Goal: Task Accomplishment & Management: Use online tool/utility

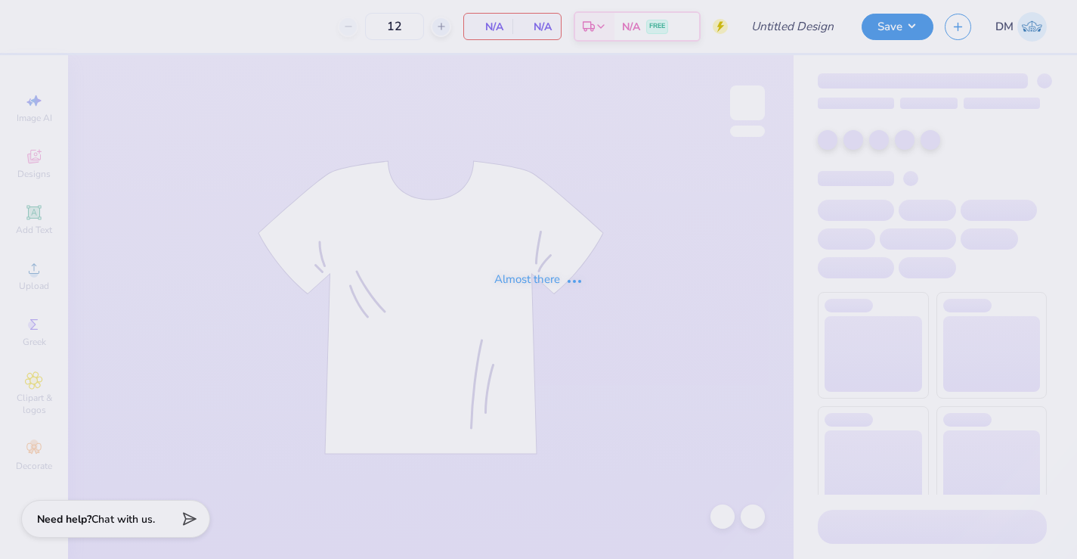
type input "DKA Fall 2025"
type input "50"
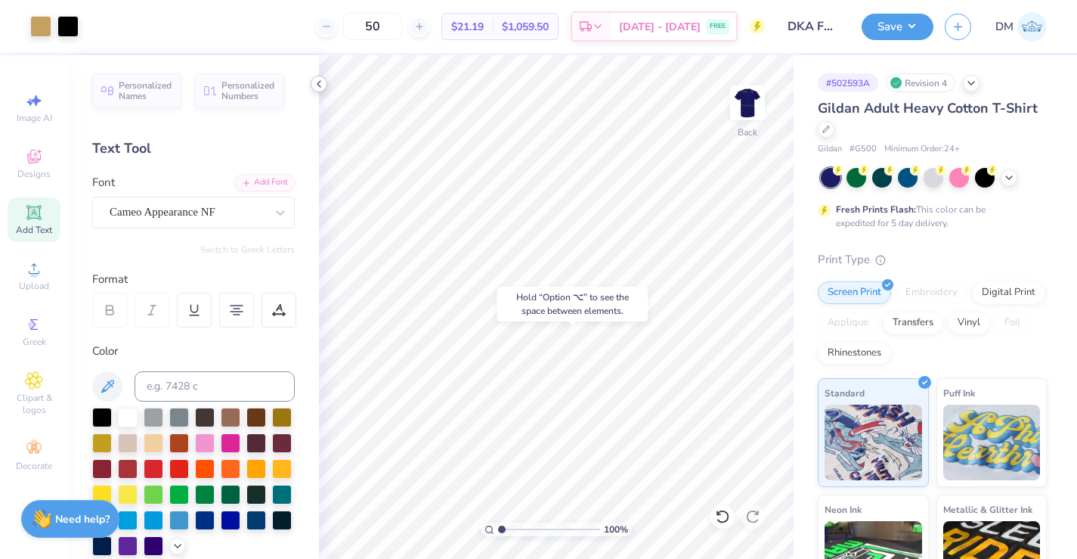
click at [316, 87] on icon at bounding box center [319, 84] width 12 height 12
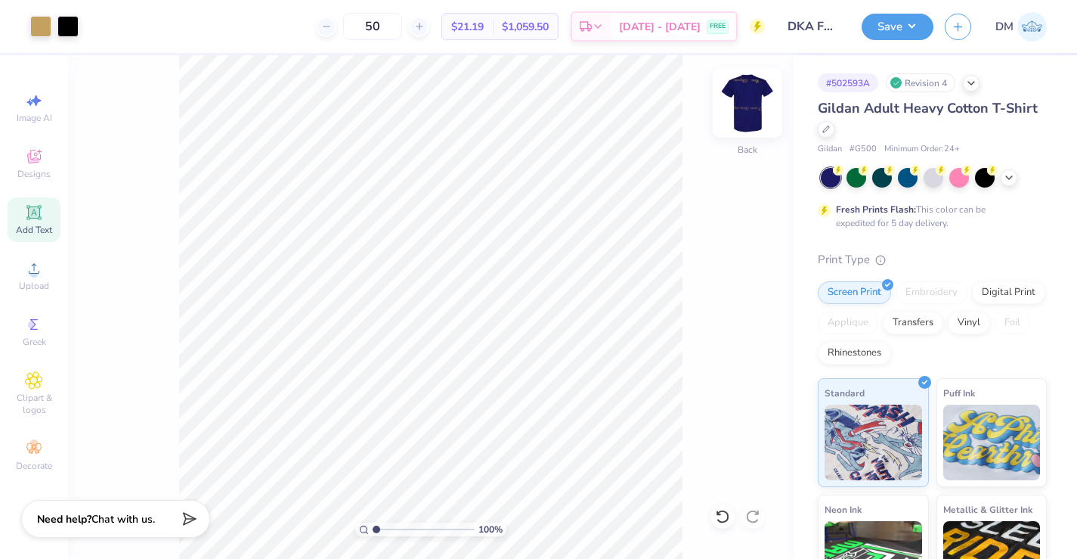
click at [747, 101] on img at bounding box center [747, 103] width 60 height 60
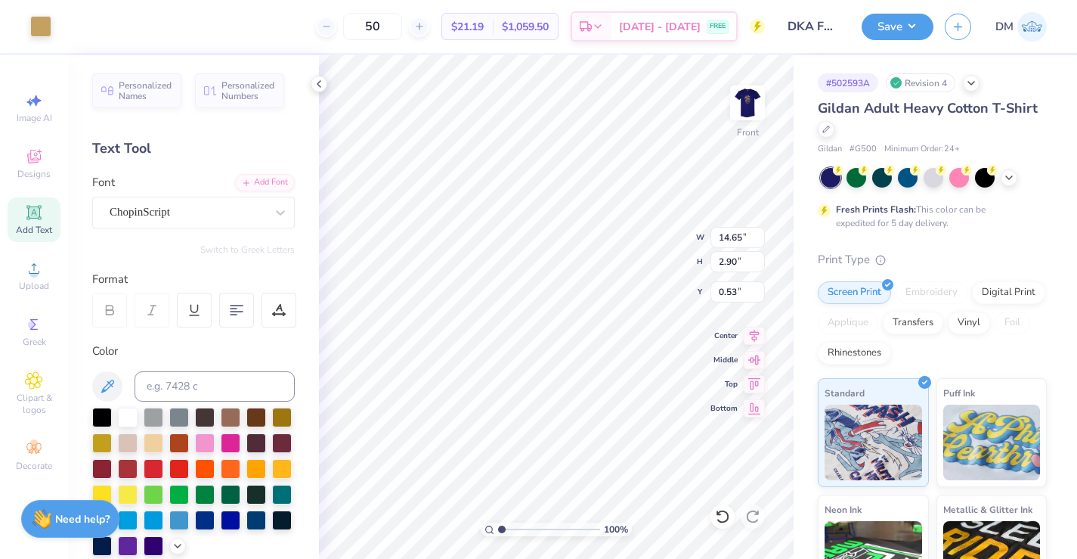
type input "0.50"
click at [319, 85] on polyline at bounding box center [319, 84] width 3 height 6
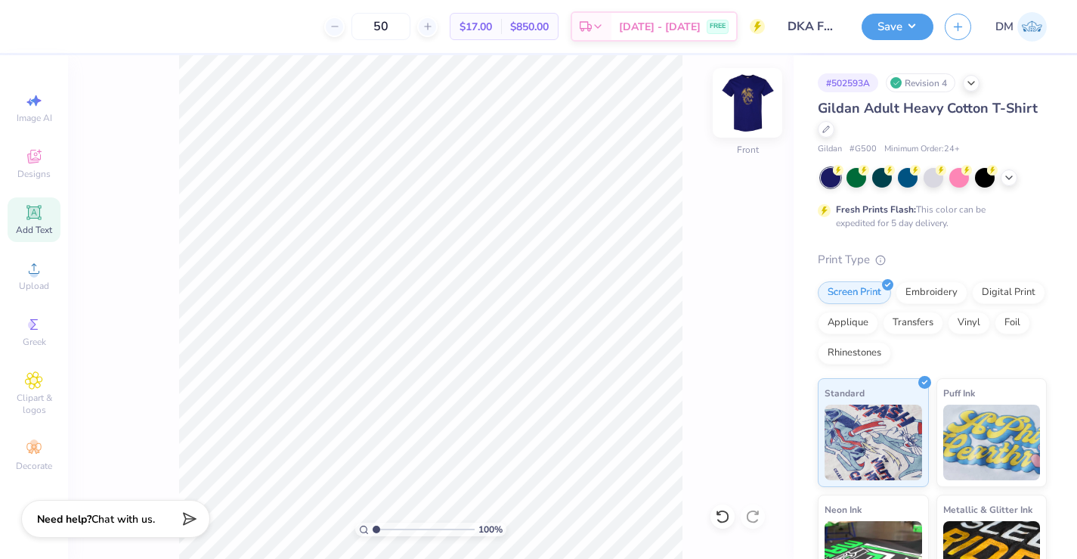
click at [743, 120] on img at bounding box center [747, 103] width 60 height 60
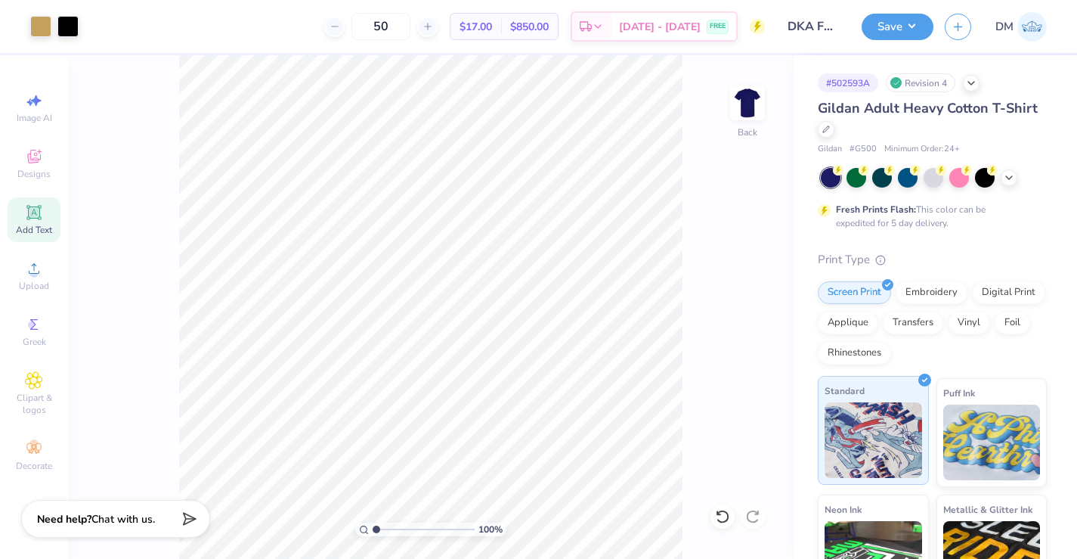
scroll to position [161, 0]
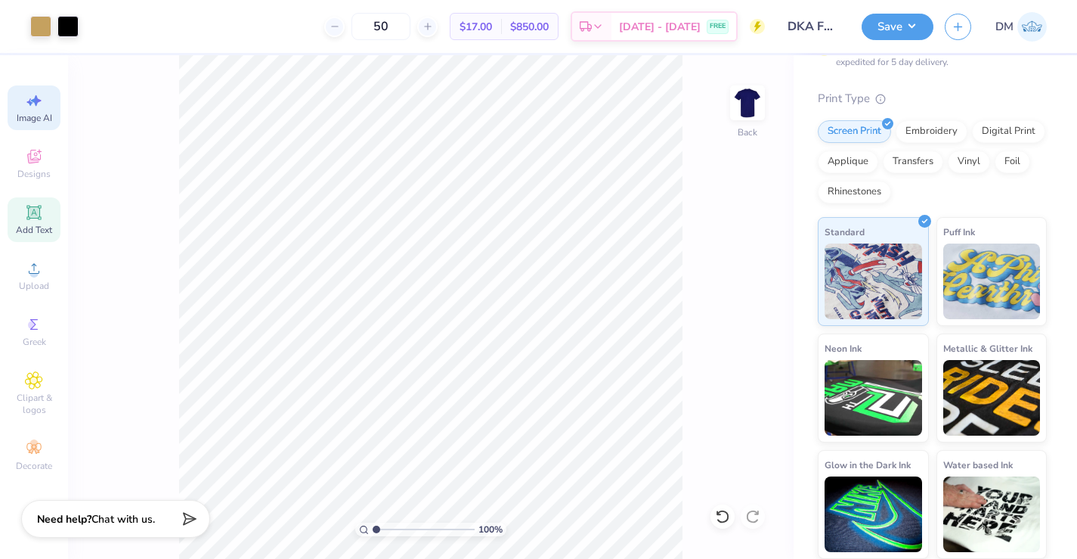
click at [29, 115] on span "Image AI" at bounding box center [35, 118] width 36 height 12
select select "4"
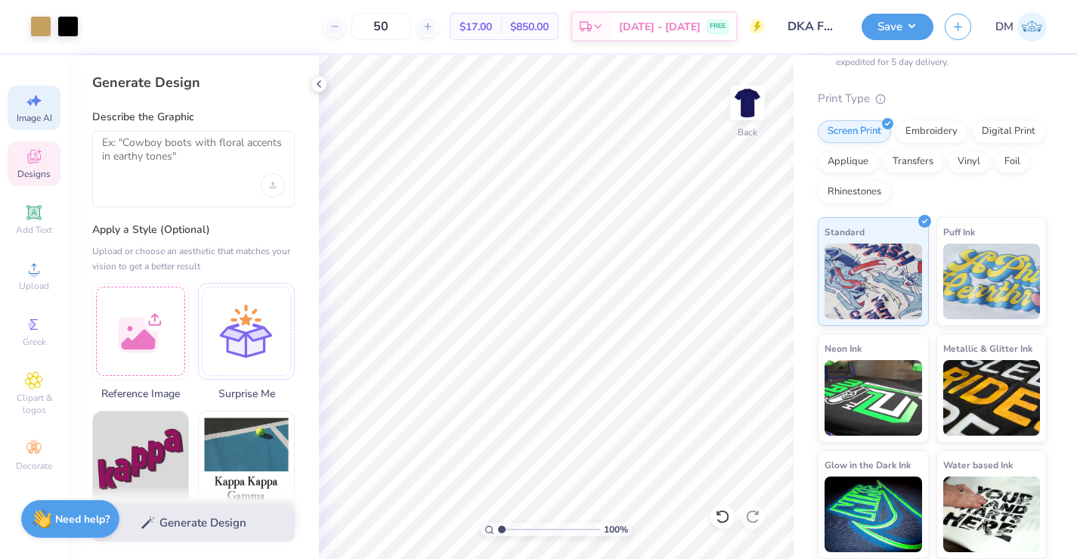
click at [36, 168] on span "Designs" at bounding box center [33, 174] width 33 height 12
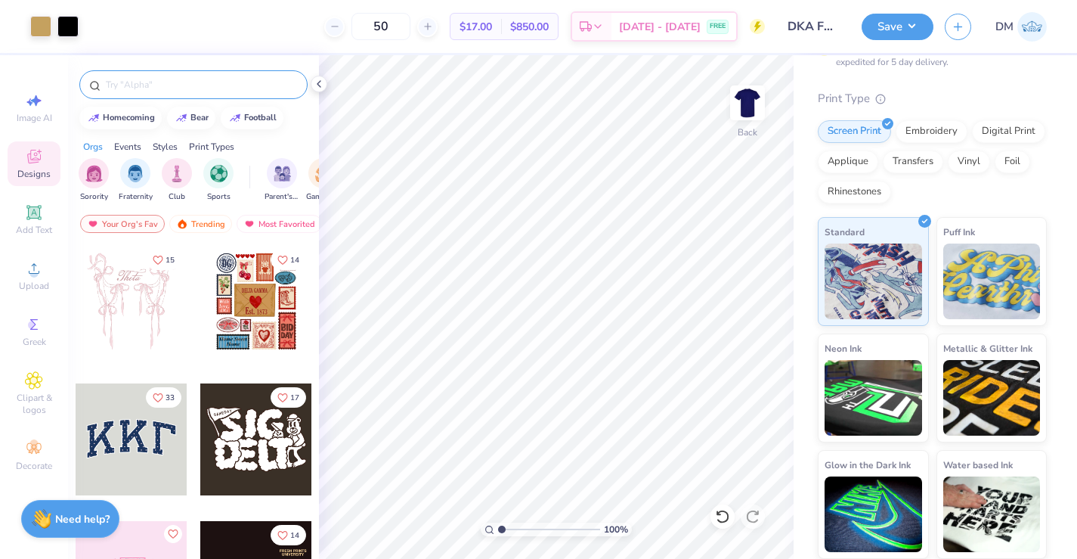
click at [174, 82] on input "text" at bounding box center [201, 84] width 194 height 15
click at [35, 406] on span "Clipart & logos" at bounding box center [34, 404] width 53 height 24
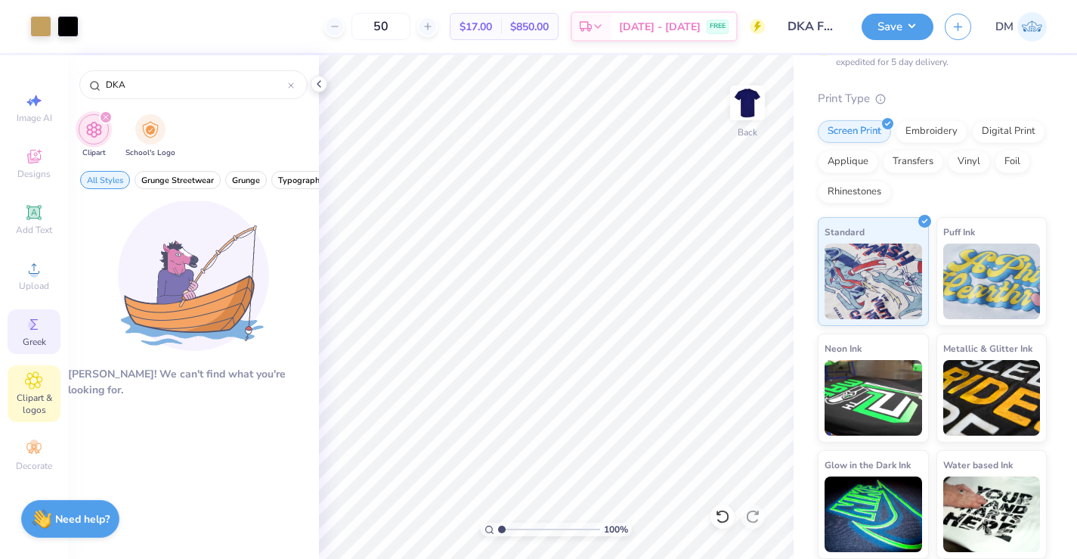
type input "DKA"
click at [52, 321] on div "Greek" at bounding box center [34, 331] width 53 height 45
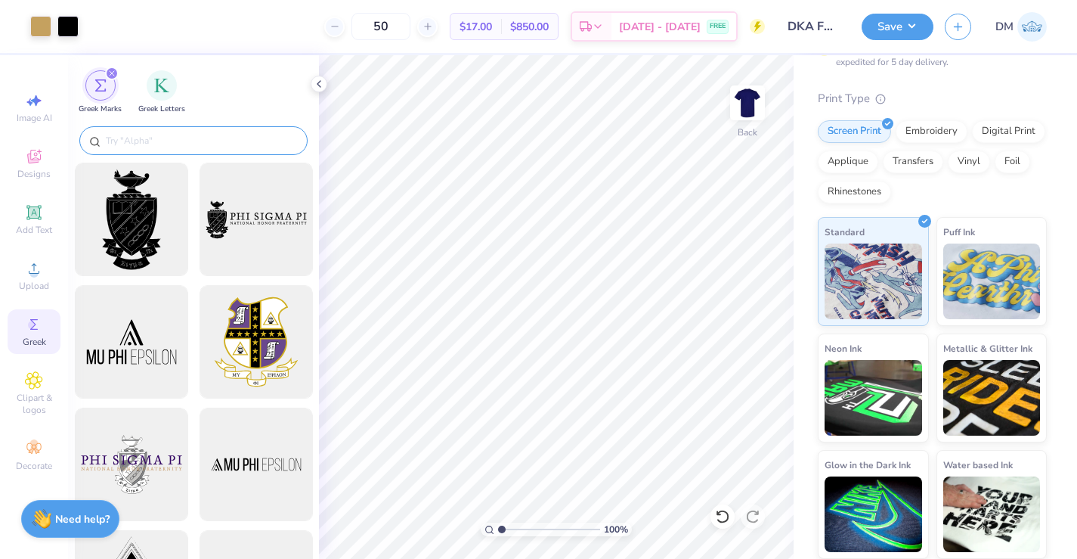
click at [174, 132] on div at bounding box center [193, 140] width 228 height 29
click at [172, 142] on input "text" at bounding box center [201, 140] width 194 height 15
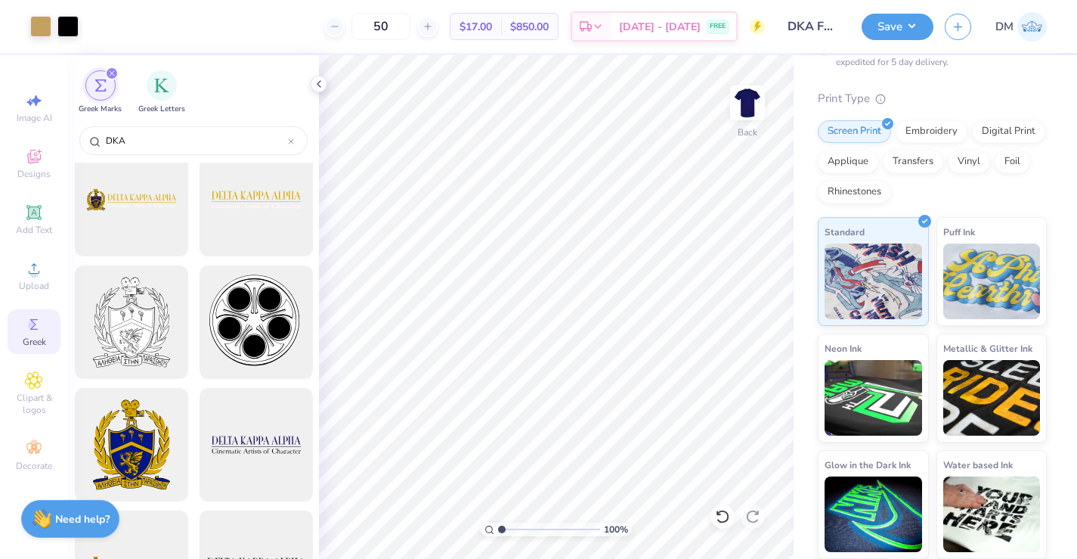
scroll to position [0, 0]
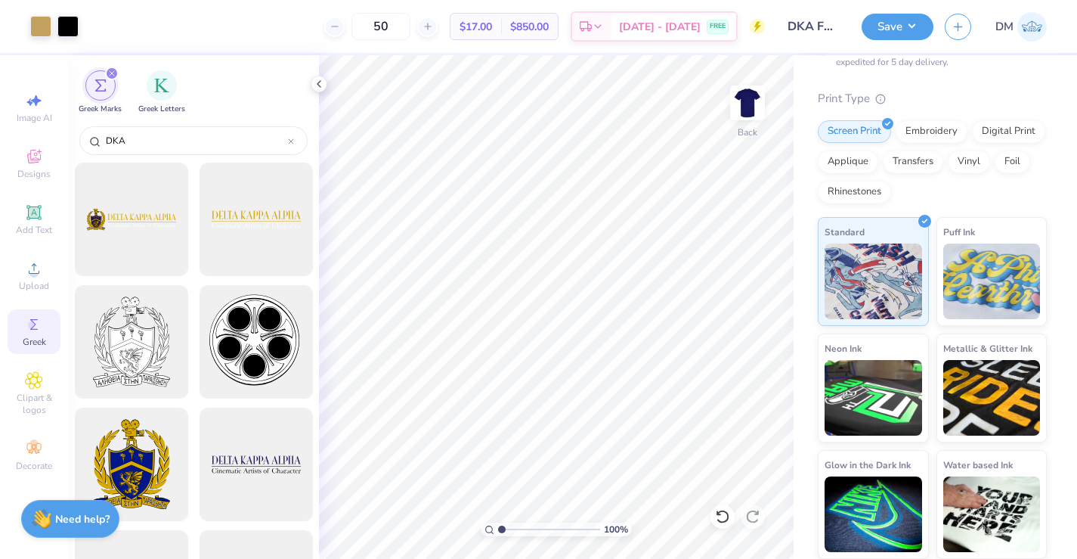
type input "DKA"
click at [909, 22] on button "Save" at bounding box center [898, 24] width 72 height 26
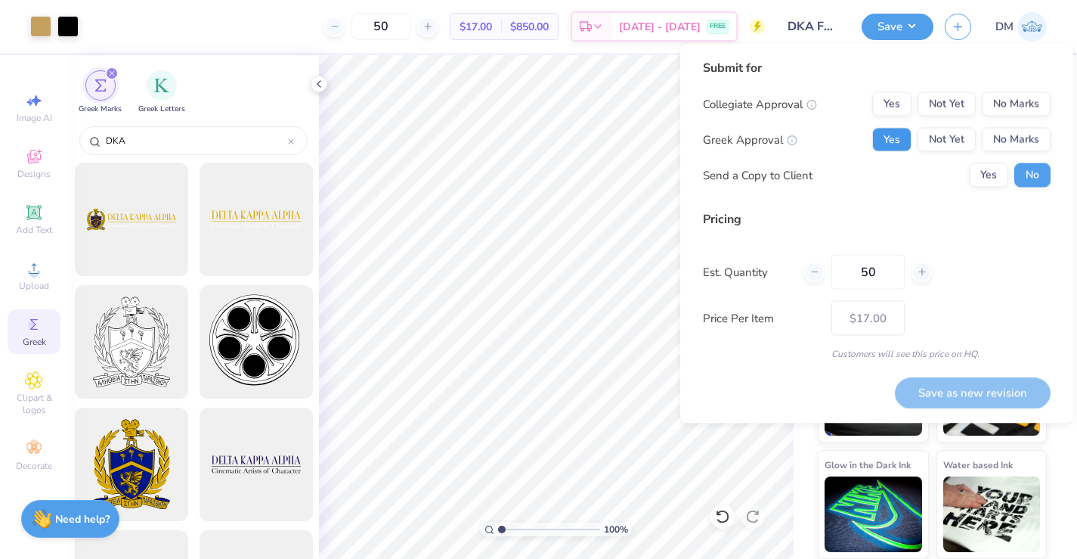
click at [902, 139] on button "Yes" at bounding box center [891, 140] width 39 height 24
click at [1002, 97] on button "No Marks" at bounding box center [1016, 104] width 69 height 24
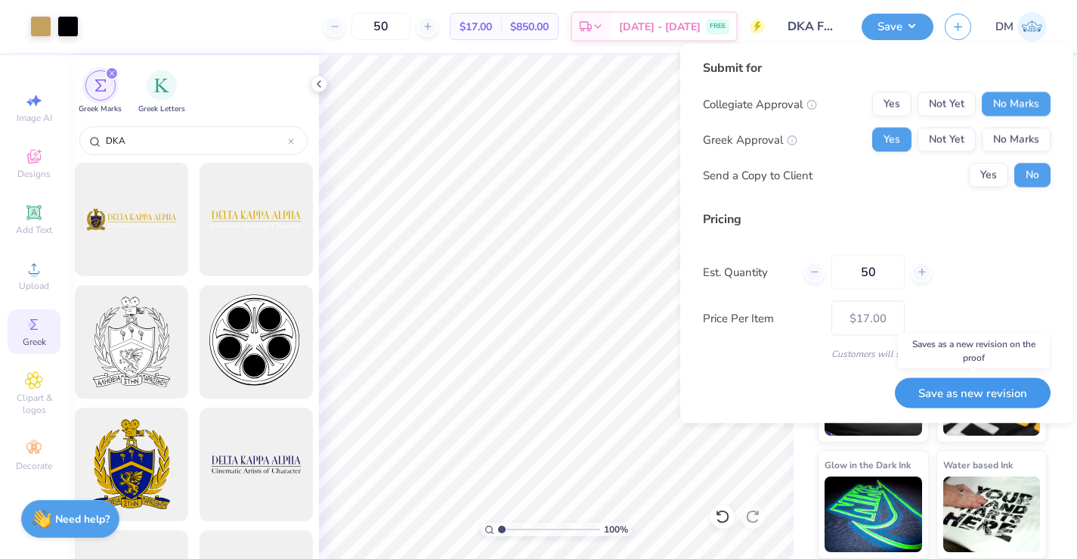
click at [988, 383] on button "Save as new revision" at bounding box center [973, 392] width 156 height 31
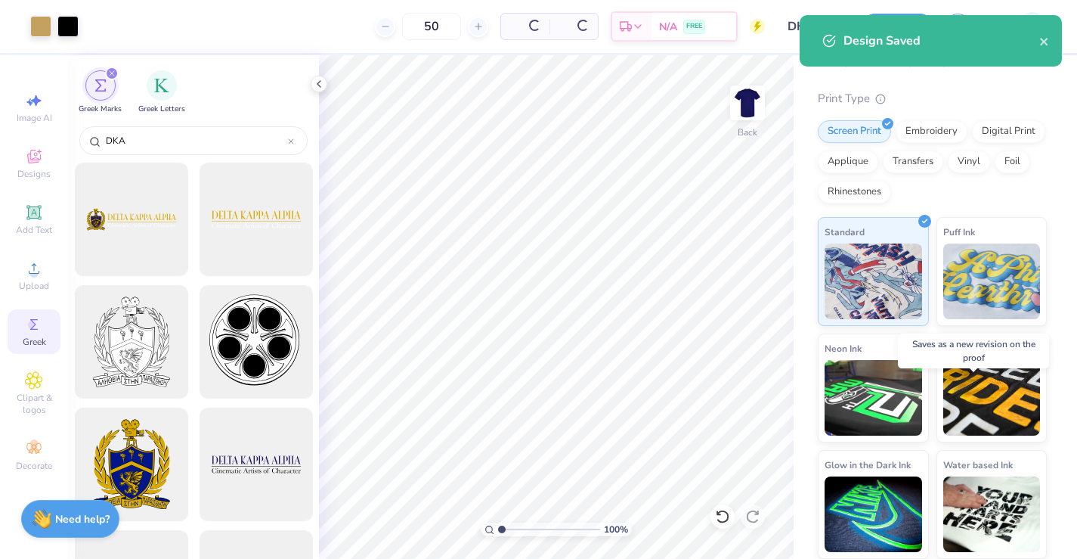
type input "$14.44"
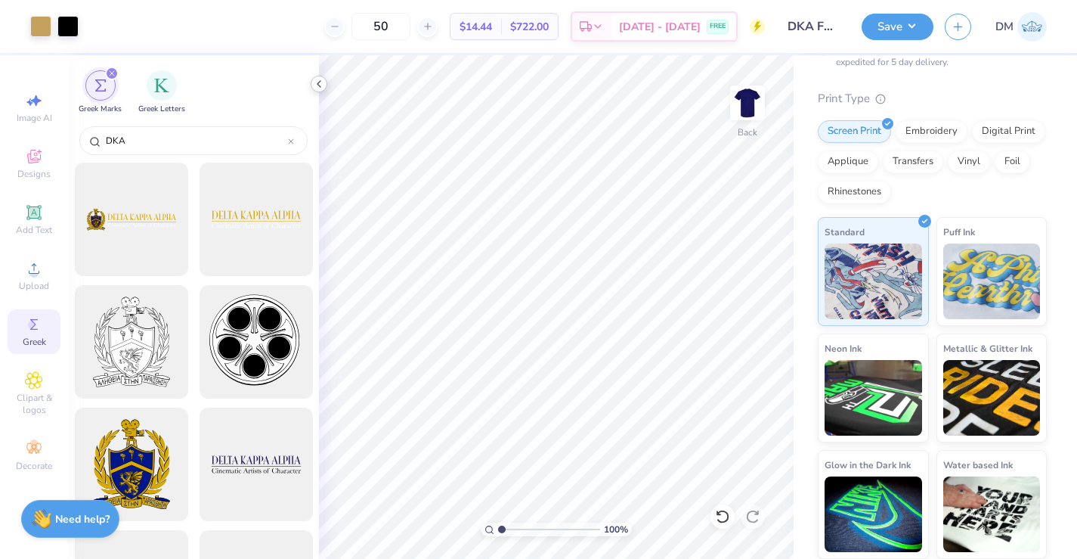
click at [321, 80] on icon at bounding box center [319, 84] width 12 height 12
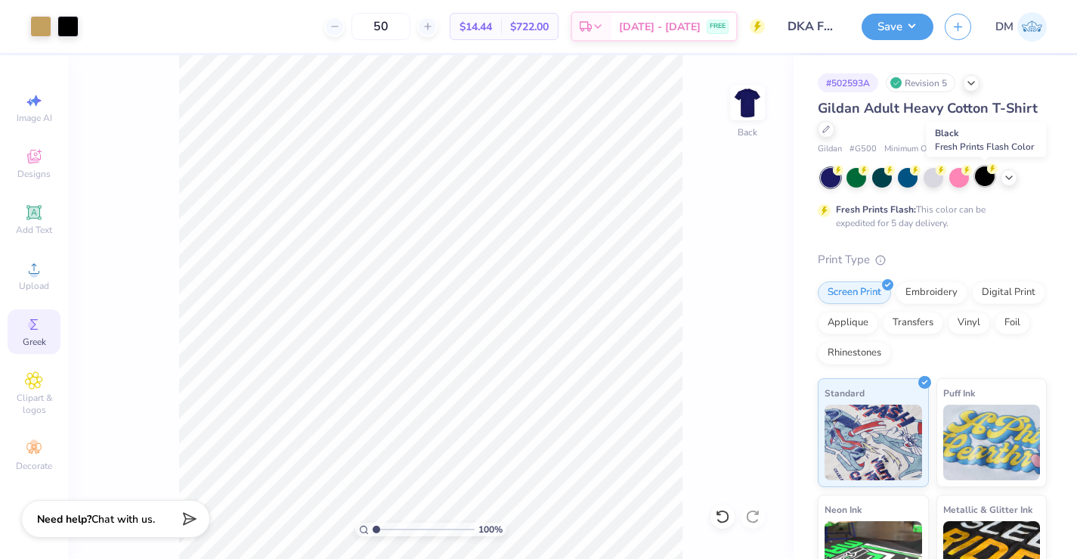
click at [987, 178] on div at bounding box center [985, 176] width 20 height 20
click at [74, 25] on div at bounding box center [67, 24] width 21 height 21
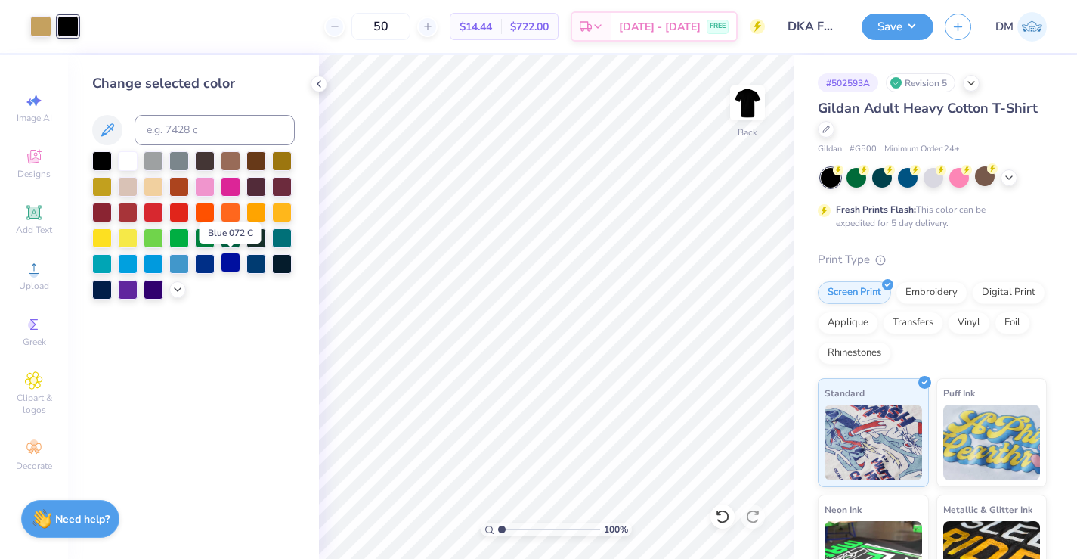
click at [231, 264] on div at bounding box center [231, 262] width 20 height 20
click at [315, 85] on icon at bounding box center [319, 84] width 12 height 12
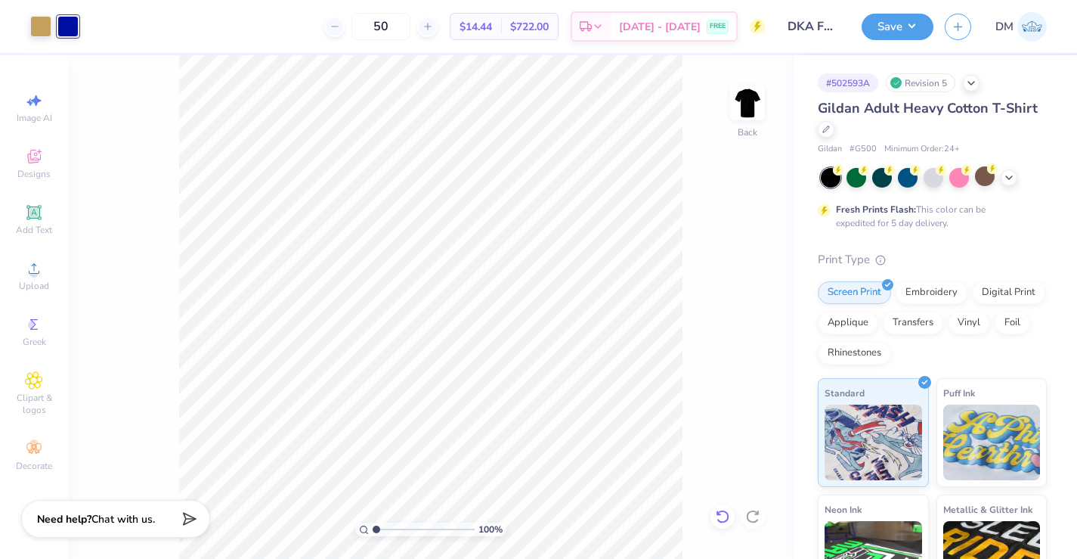
click at [718, 520] on icon at bounding box center [722, 517] width 13 height 14
click at [757, 513] on icon at bounding box center [752, 517] width 13 height 14
click at [754, 513] on icon at bounding box center [752, 516] width 15 height 15
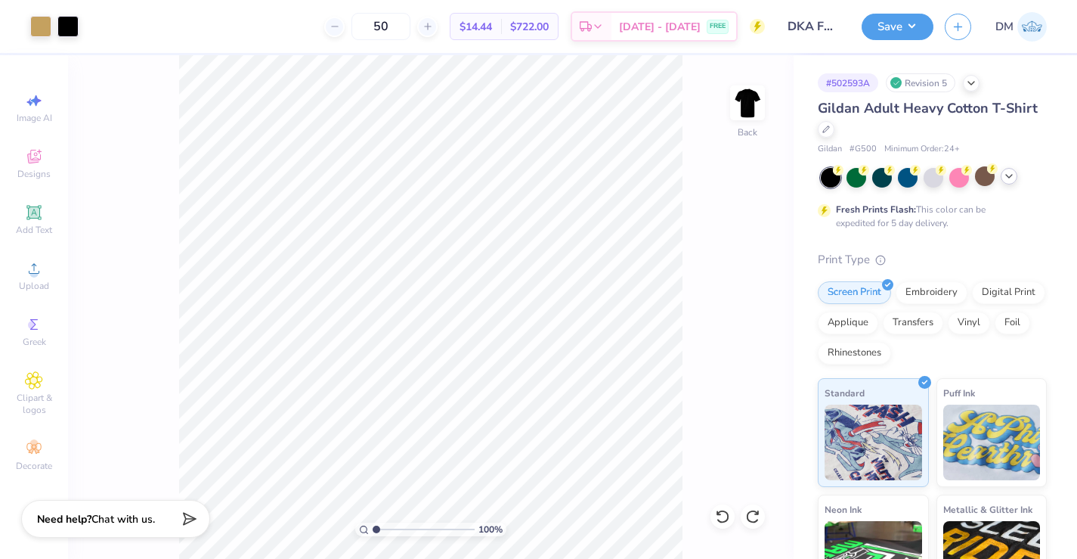
click at [1005, 169] on div at bounding box center [1009, 176] width 17 height 17
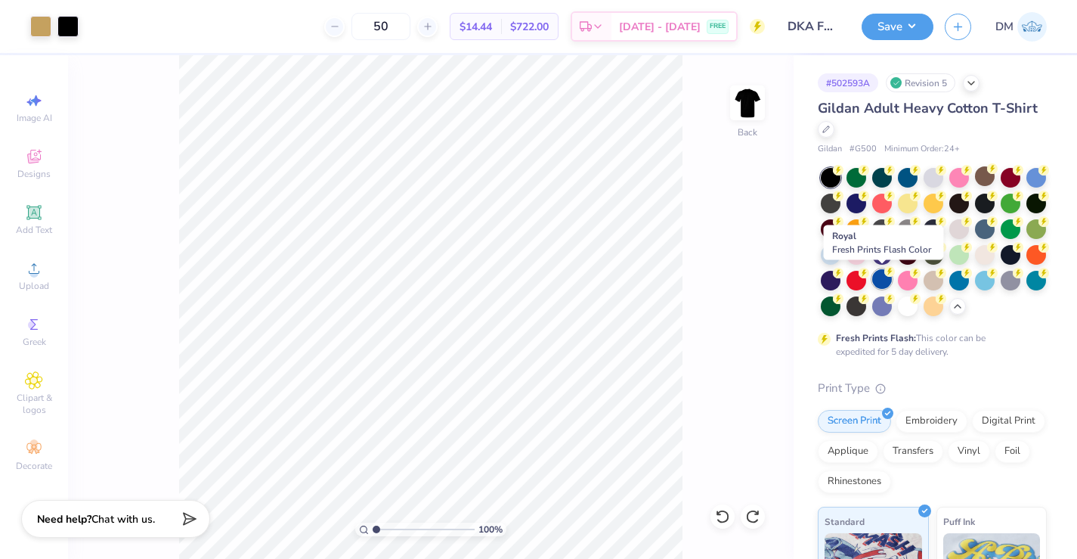
click at [884, 277] on div at bounding box center [882, 279] width 20 height 20
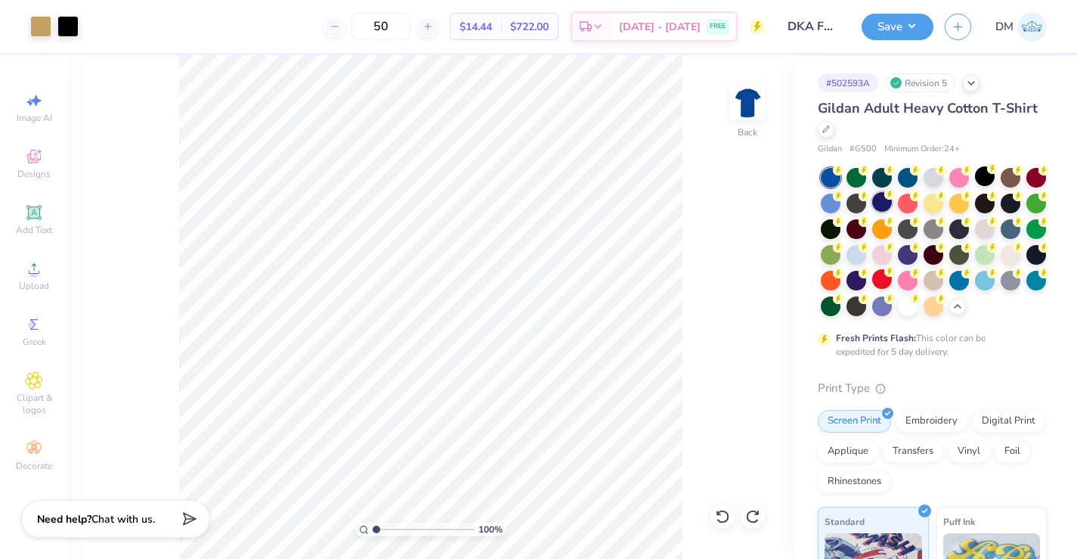
click at [881, 195] on div at bounding box center [882, 202] width 20 height 20
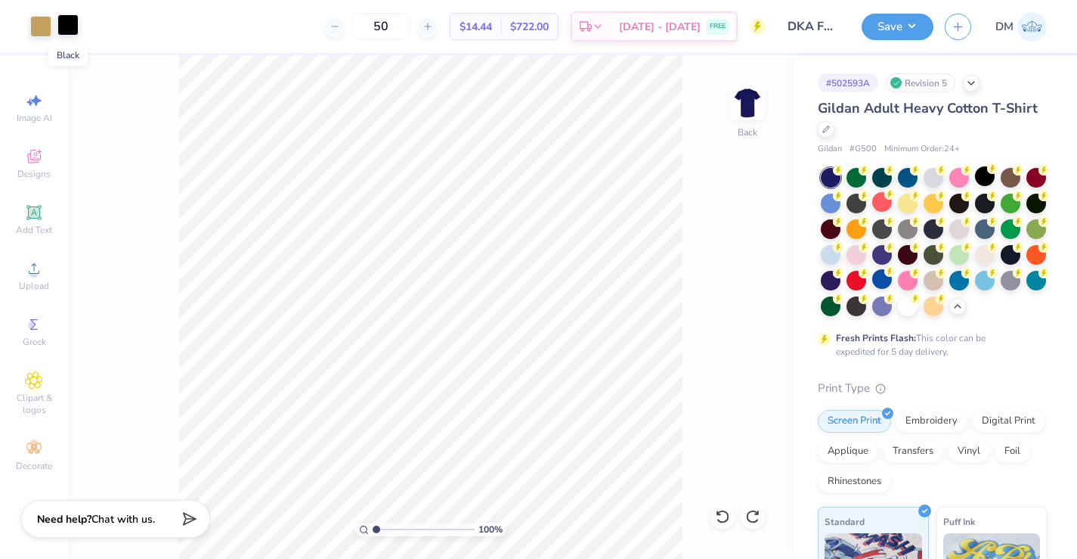
click at [62, 23] on div at bounding box center [67, 24] width 21 height 21
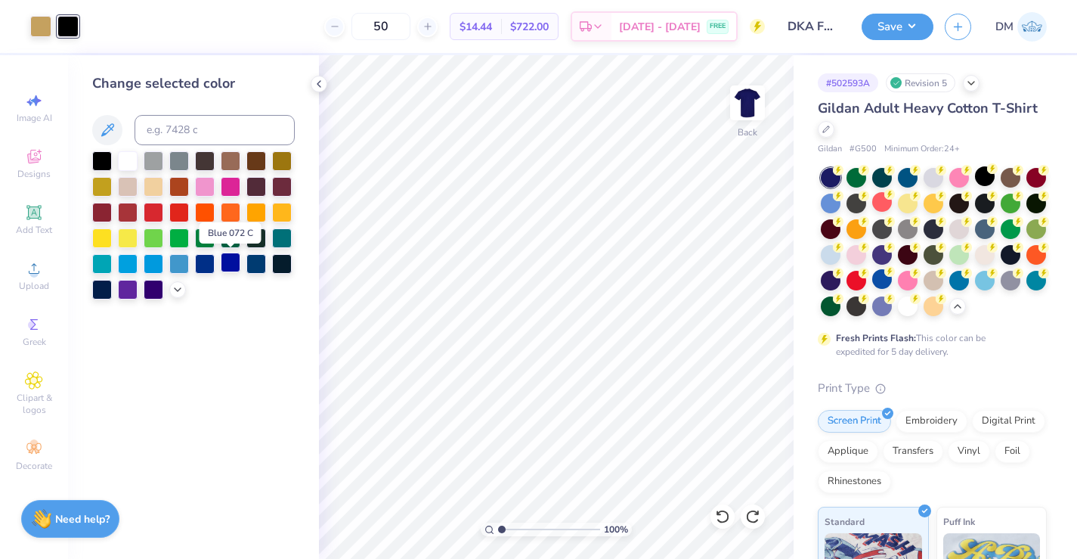
click at [227, 265] on div at bounding box center [231, 262] width 20 height 20
click at [315, 85] on icon at bounding box center [319, 84] width 12 height 12
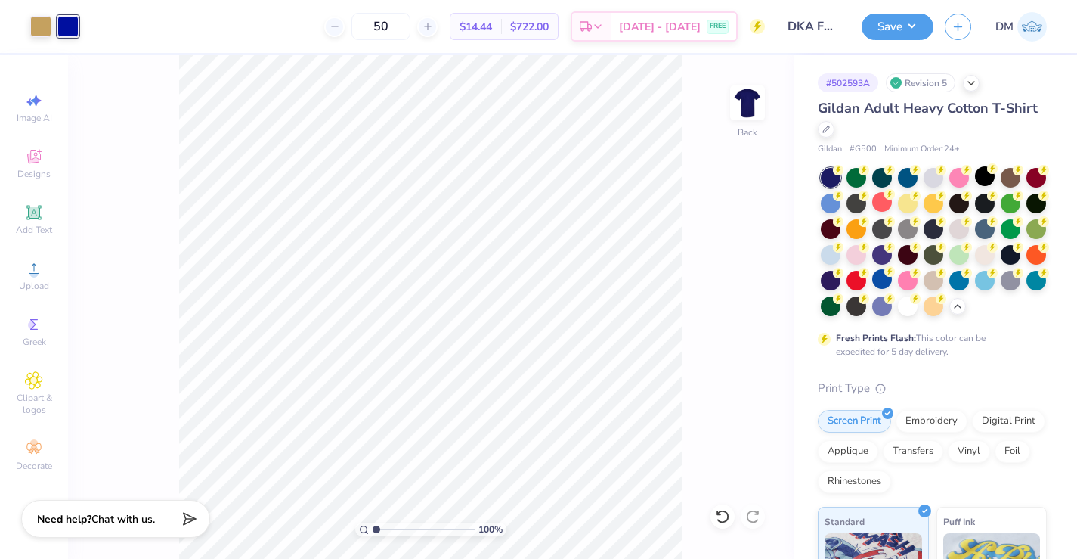
click at [64, 31] on div at bounding box center [67, 26] width 21 height 21
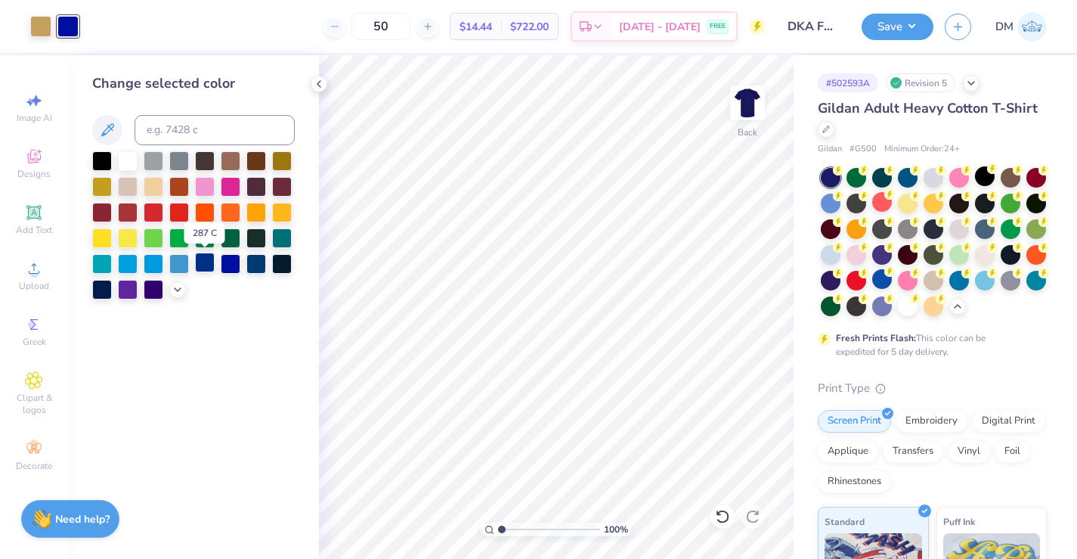
click at [202, 265] on div at bounding box center [205, 262] width 20 height 20
click at [317, 81] on icon at bounding box center [319, 84] width 12 height 12
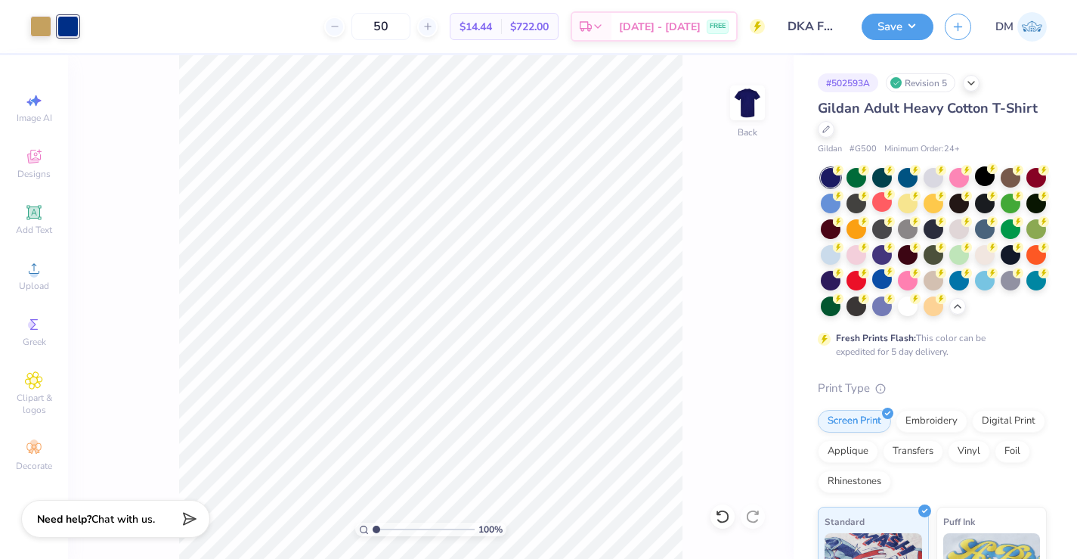
click at [76, 29] on div at bounding box center [67, 26] width 21 height 21
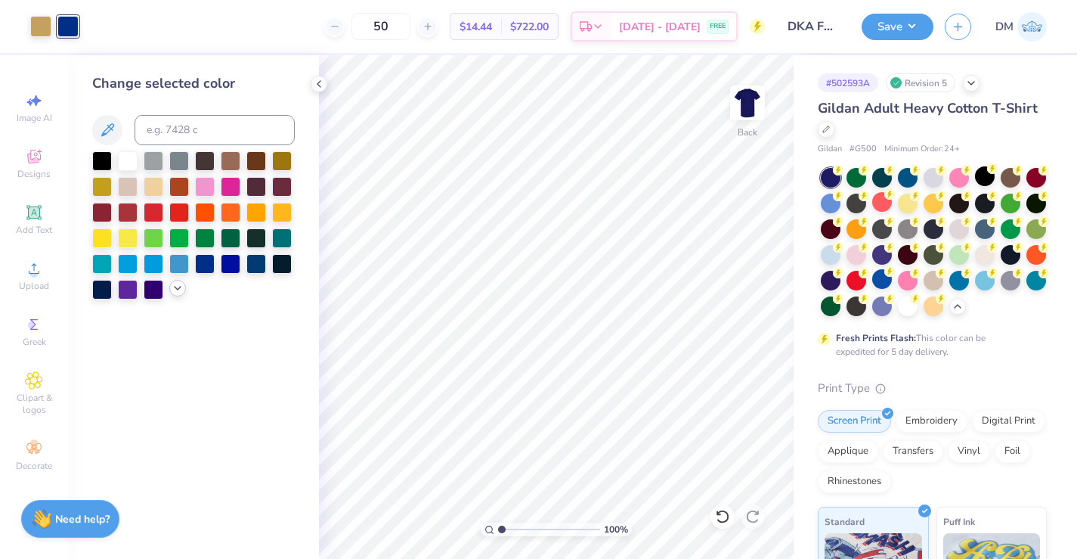
click at [172, 293] on icon at bounding box center [178, 288] width 12 height 12
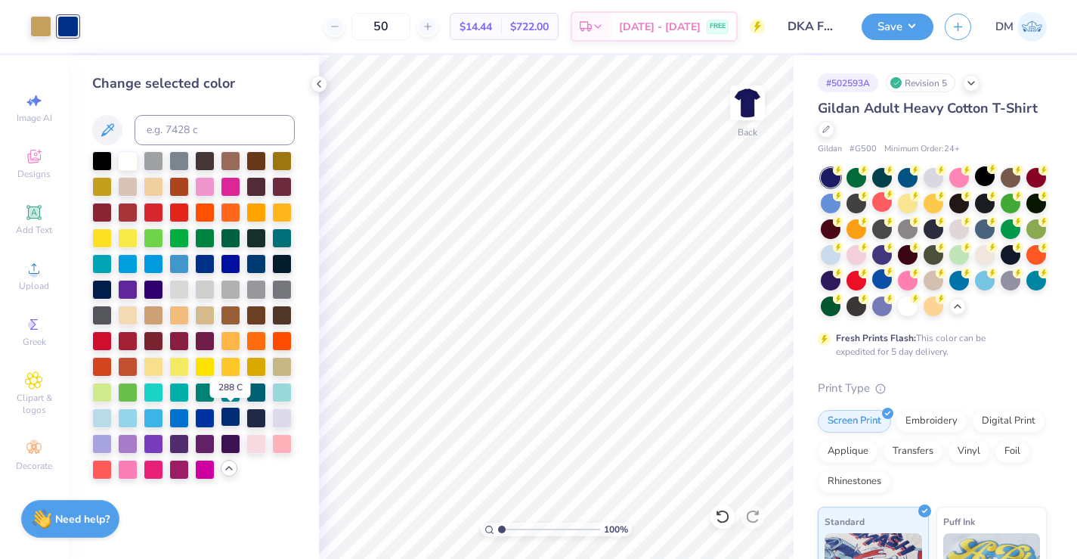
click at [236, 418] on div at bounding box center [231, 417] width 20 height 20
click at [230, 414] on div at bounding box center [231, 417] width 20 height 20
click at [120, 127] on button at bounding box center [107, 130] width 30 height 30
click at [108, 125] on icon at bounding box center [107, 129] width 13 height 13
click at [105, 125] on icon at bounding box center [107, 130] width 18 height 18
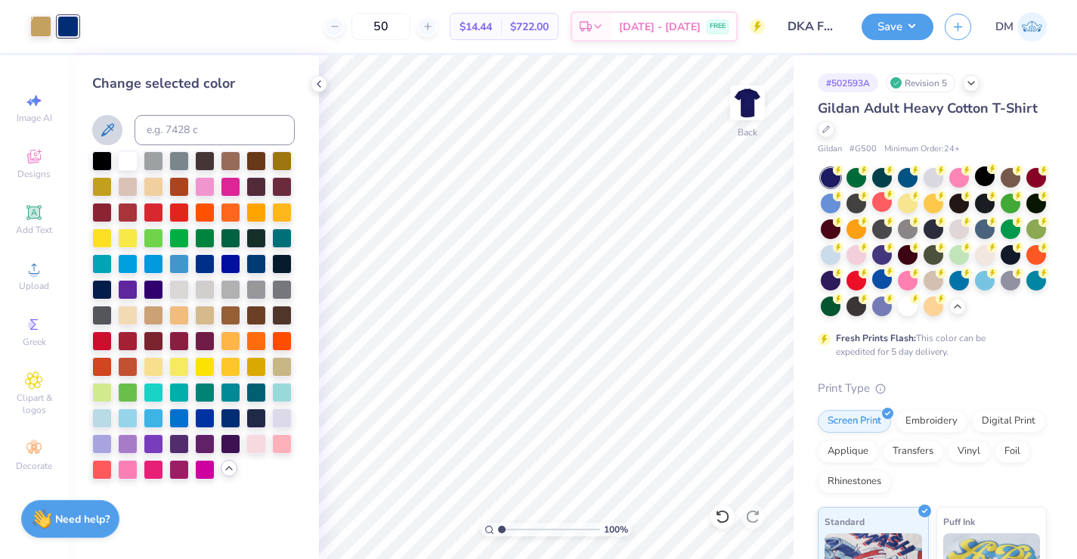
click at [115, 126] on icon at bounding box center [107, 130] width 18 height 18
click at [157, 92] on div "Change selected color" at bounding box center [193, 83] width 203 height 20
click at [230, 419] on div at bounding box center [231, 417] width 20 height 20
click at [76, 29] on div at bounding box center [67, 26] width 21 height 21
click at [320, 82] on icon at bounding box center [319, 84] width 12 height 12
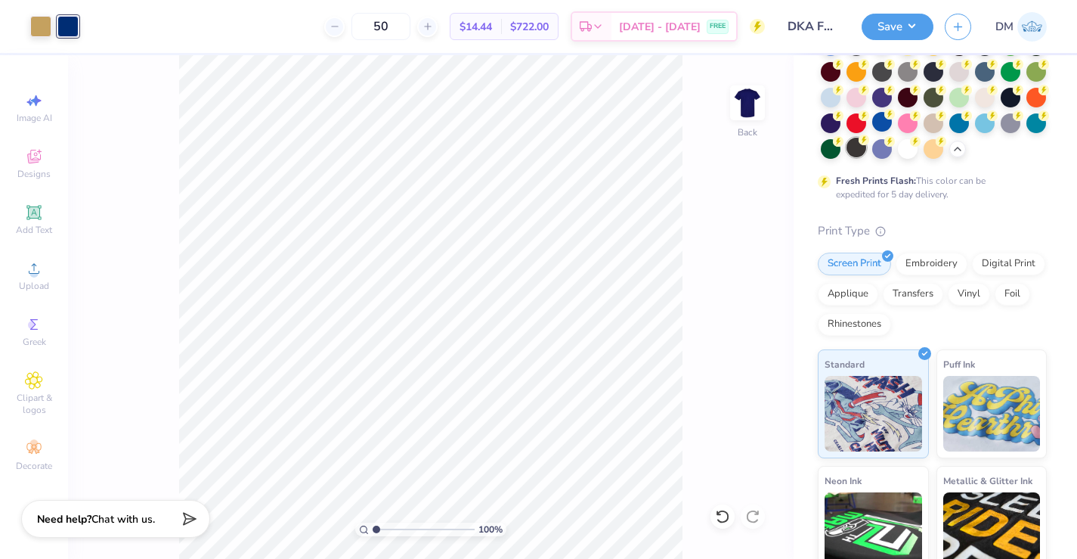
scroll to position [290, 0]
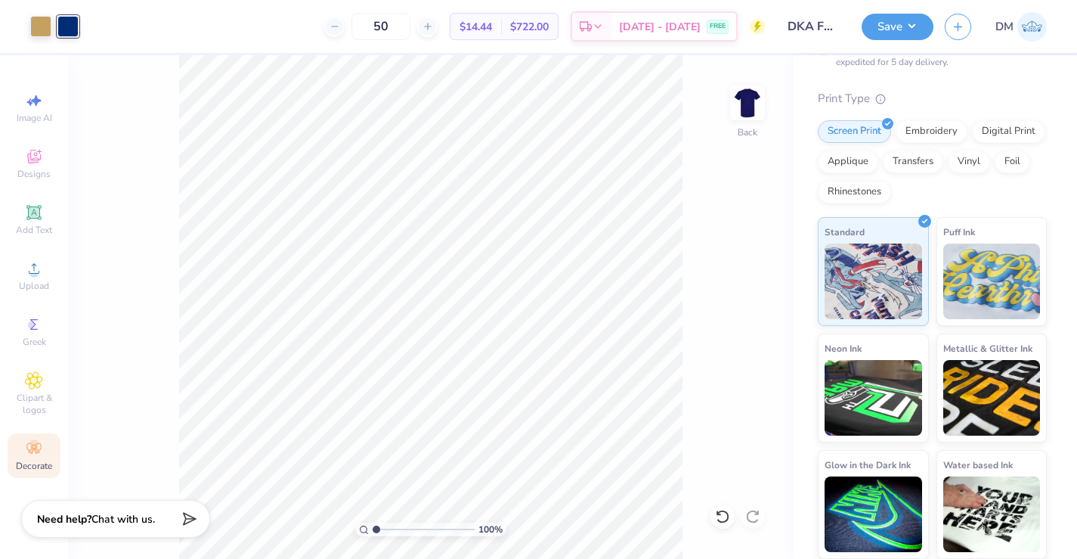
click at [29, 460] on span "Decorate" at bounding box center [34, 466] width 36 height 12
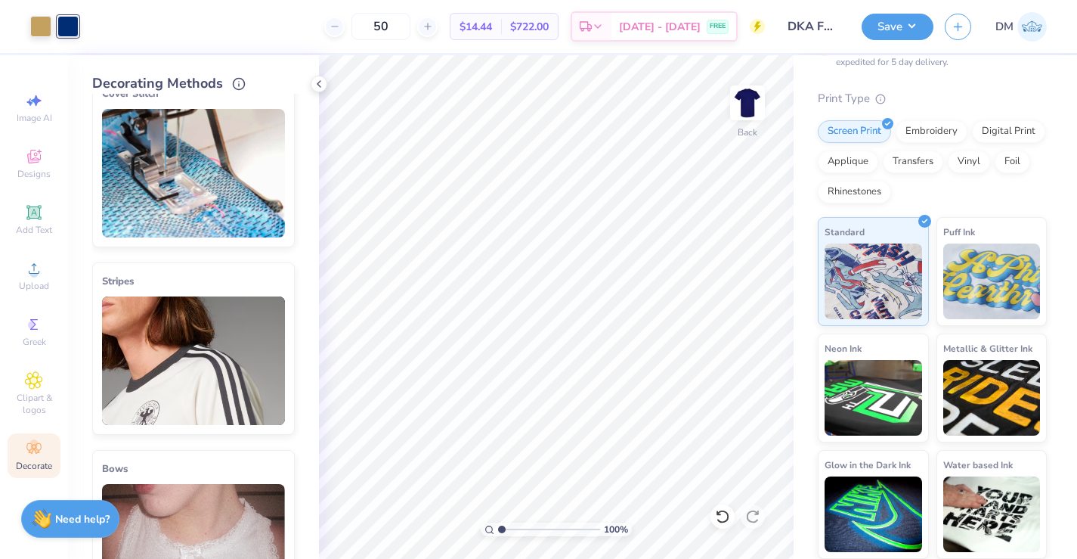
scroll to position [0, 0]
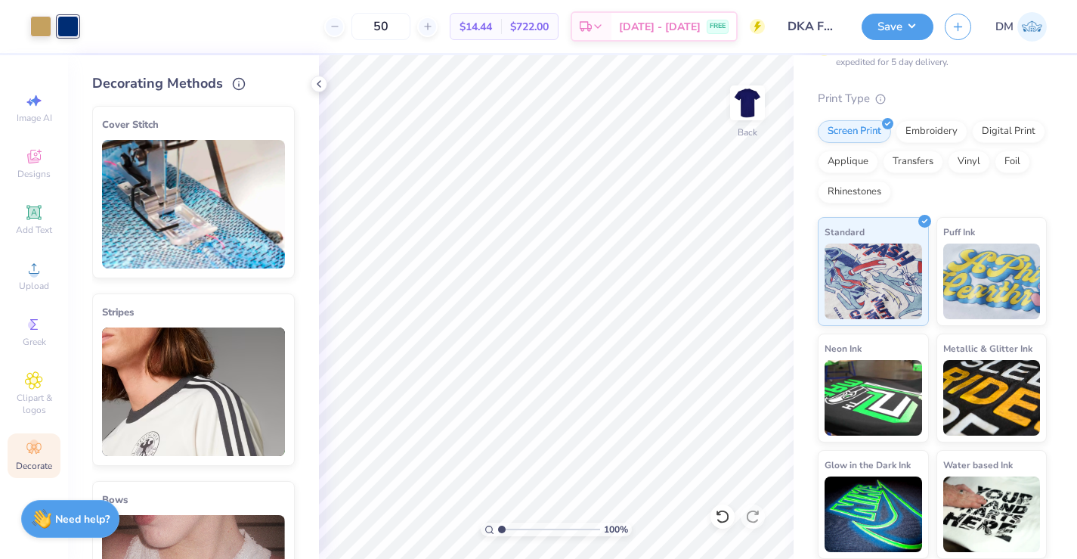
click at [38, 450] on icon at bounding box center [33, 448] width 14 height 11
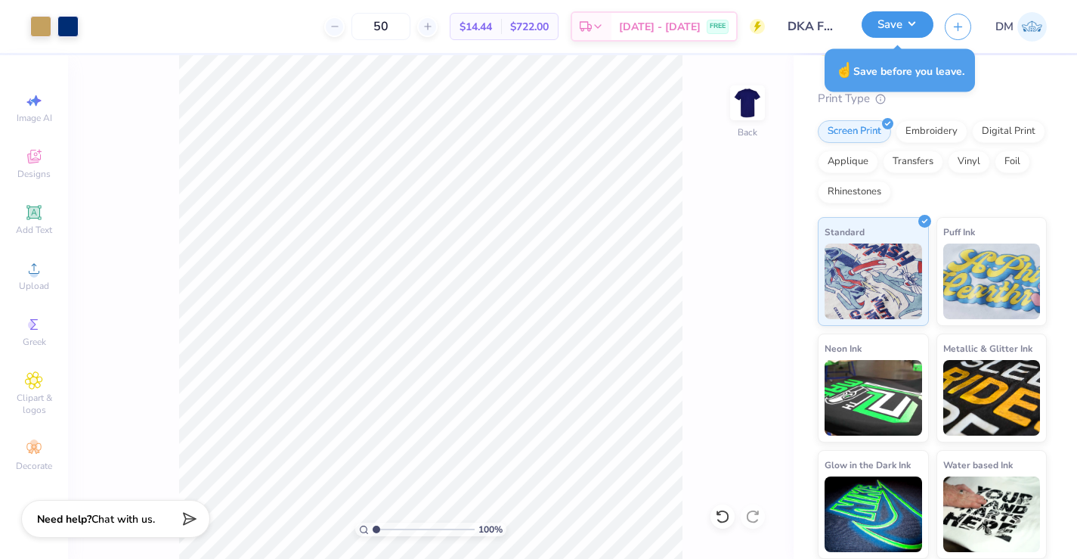
click at [920, 23] on button "Save" at bounding box center [898, 24] width 72 height 26
